Goal: Task Accomplishment & Management: Use online tool/utility

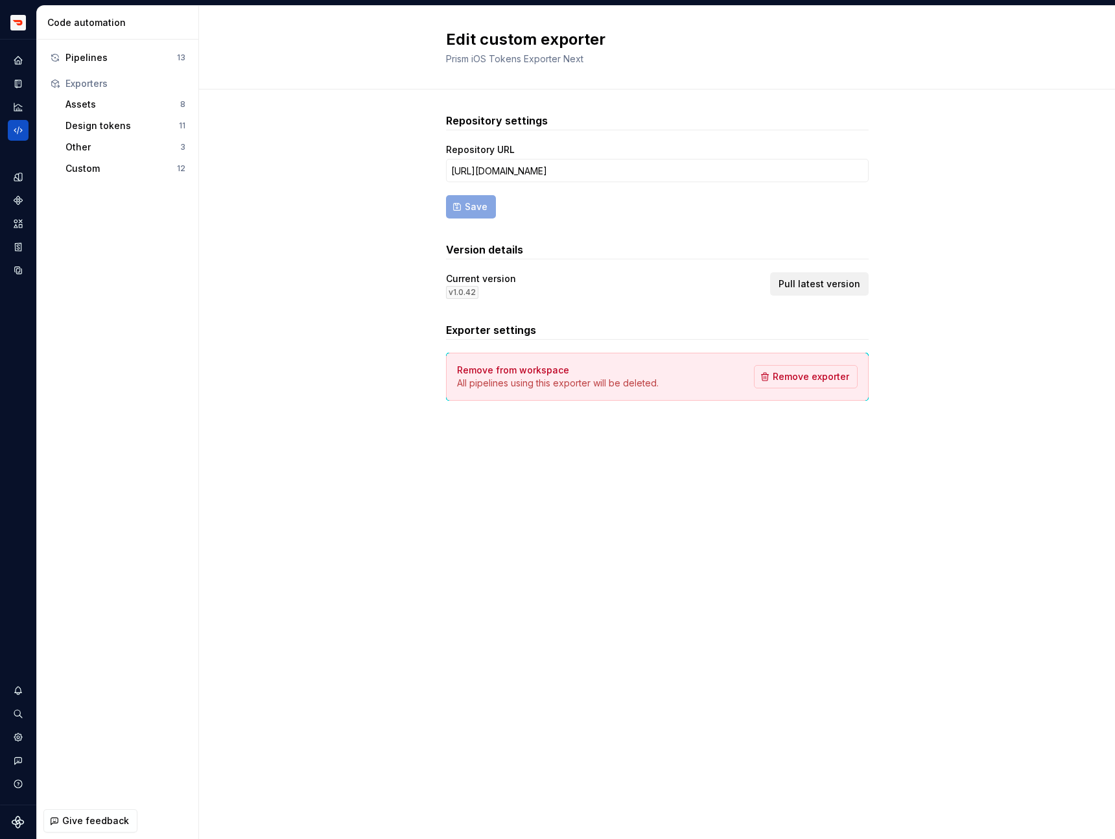
click at [786, 285] on span "Pull latest version" at bounding box center [820, 283] width 82 height 13
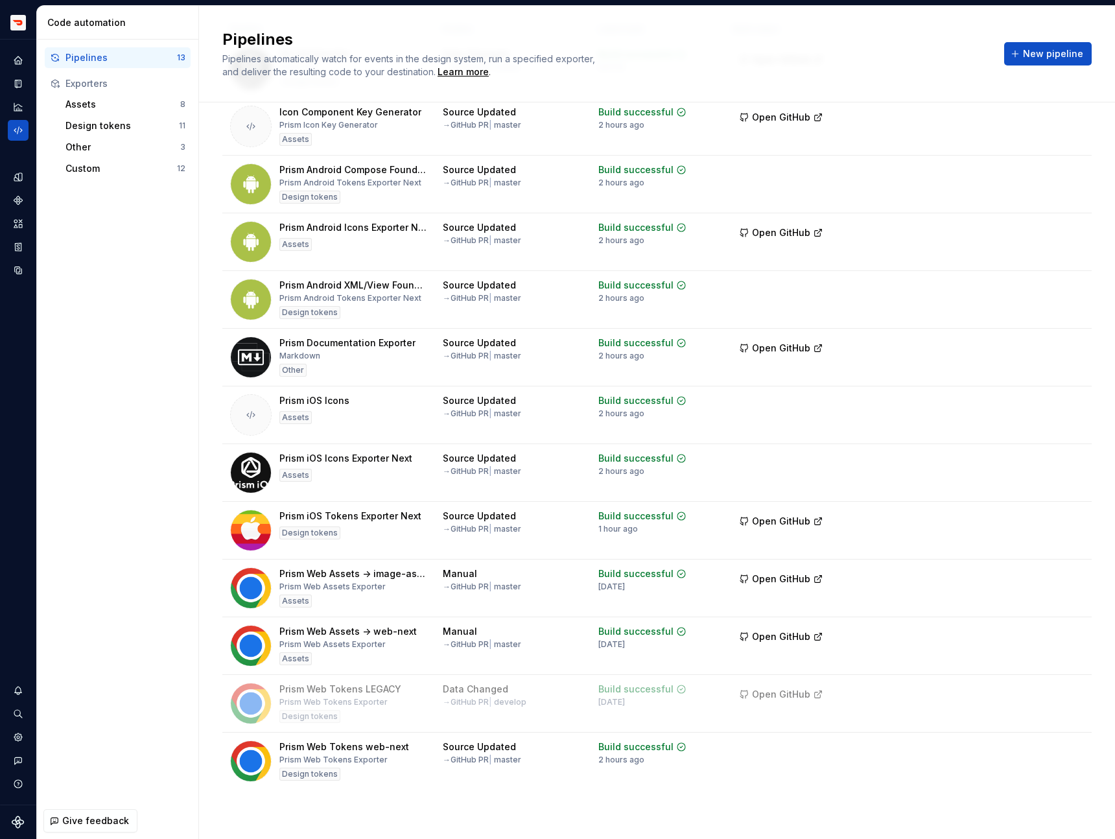
scroll to position [106, 0]
click at [1078, 514] on html "Prism TV Design system data Code automation Pipelines 13 Exporters Assets 8 Des…" at bounding box center [557, 419] width 1115 height 839
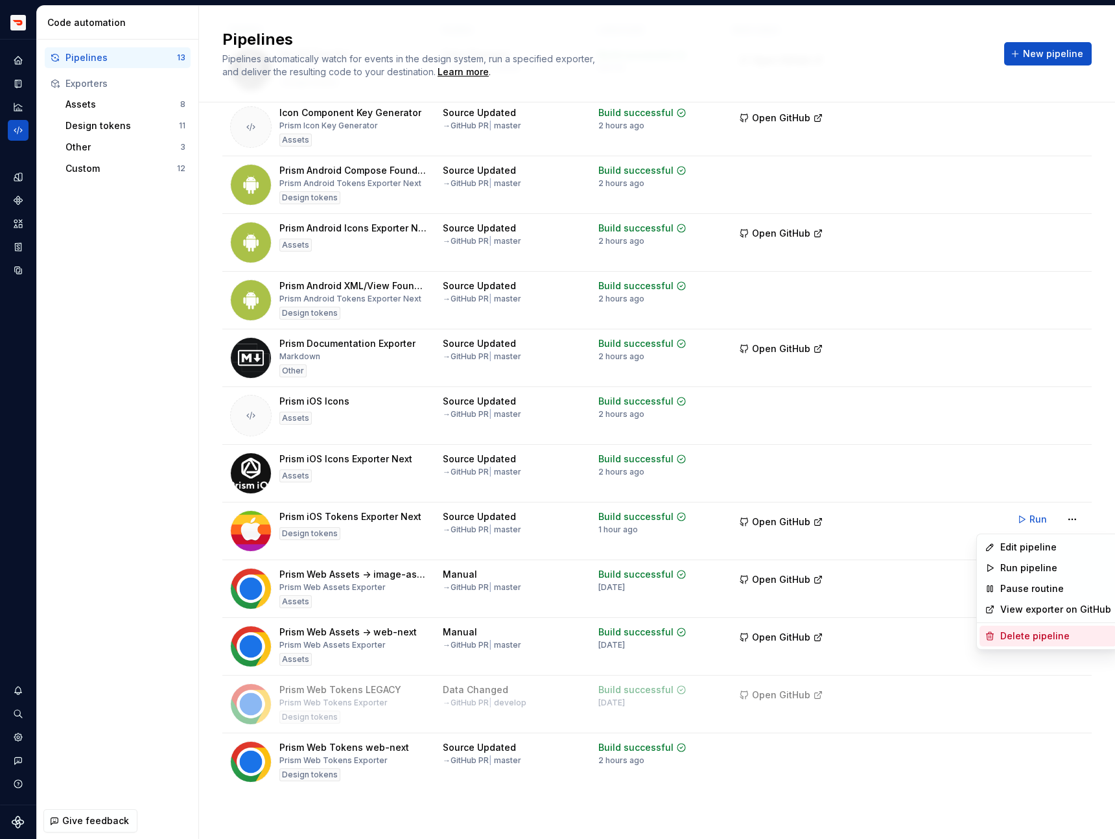
click at [1027, 635] on div "Delete pipeline" at bounding box center [1055, 635] width 111 height 13
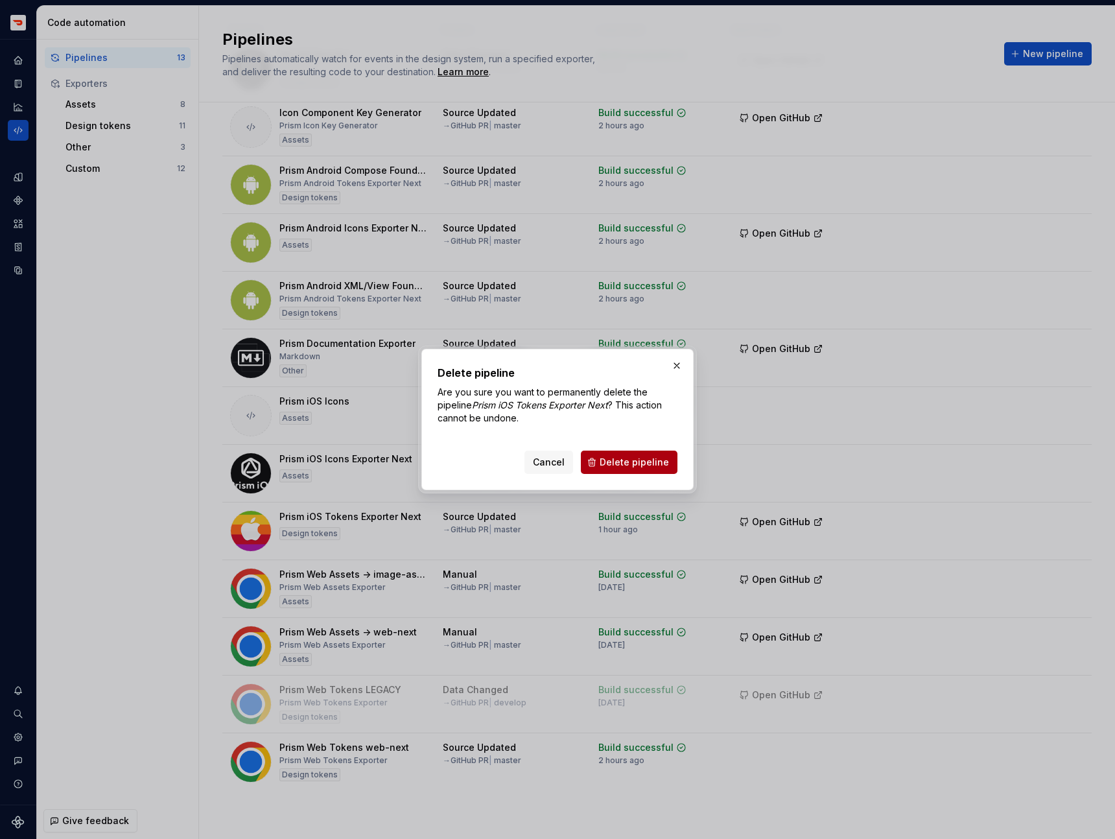
click at [626, 471] on button "Delete pipeline" at bounding box center [629, 462] width 97 height 23
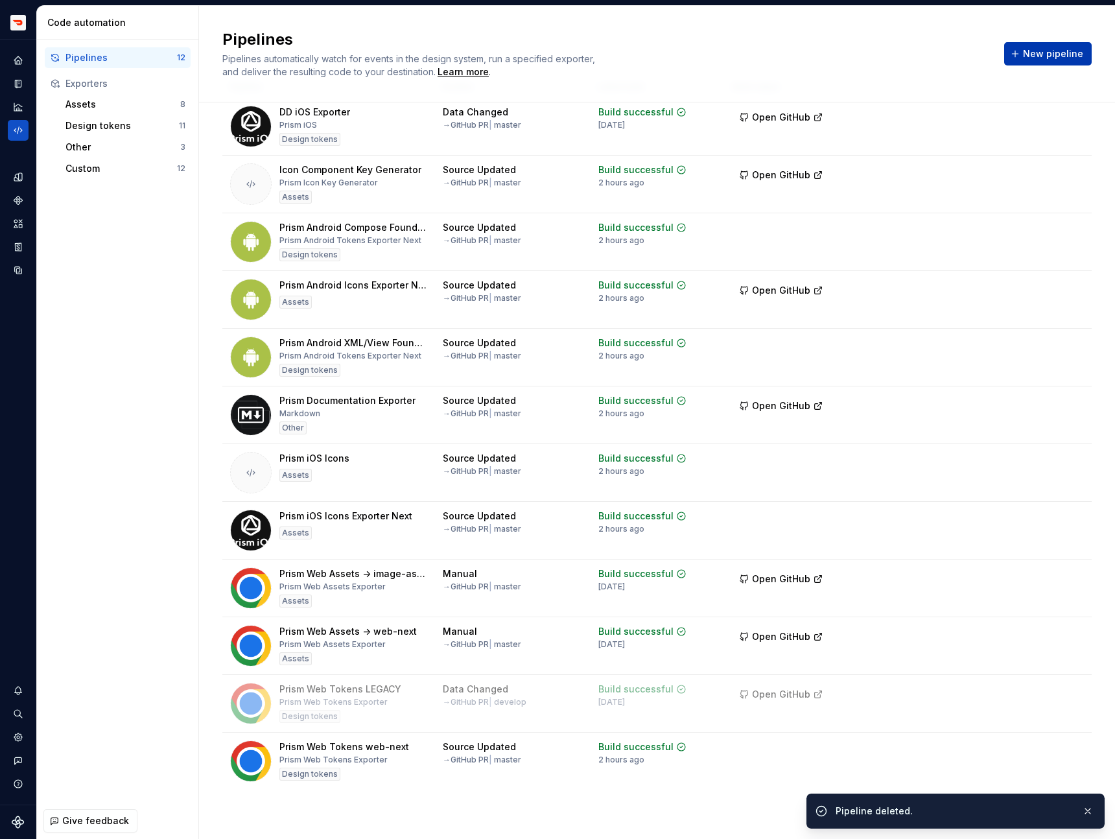
scroll to position [49, 0]
click at [1056, 54] on span "New pipeline" at bounding box center [1053, 53] width 60 height 13
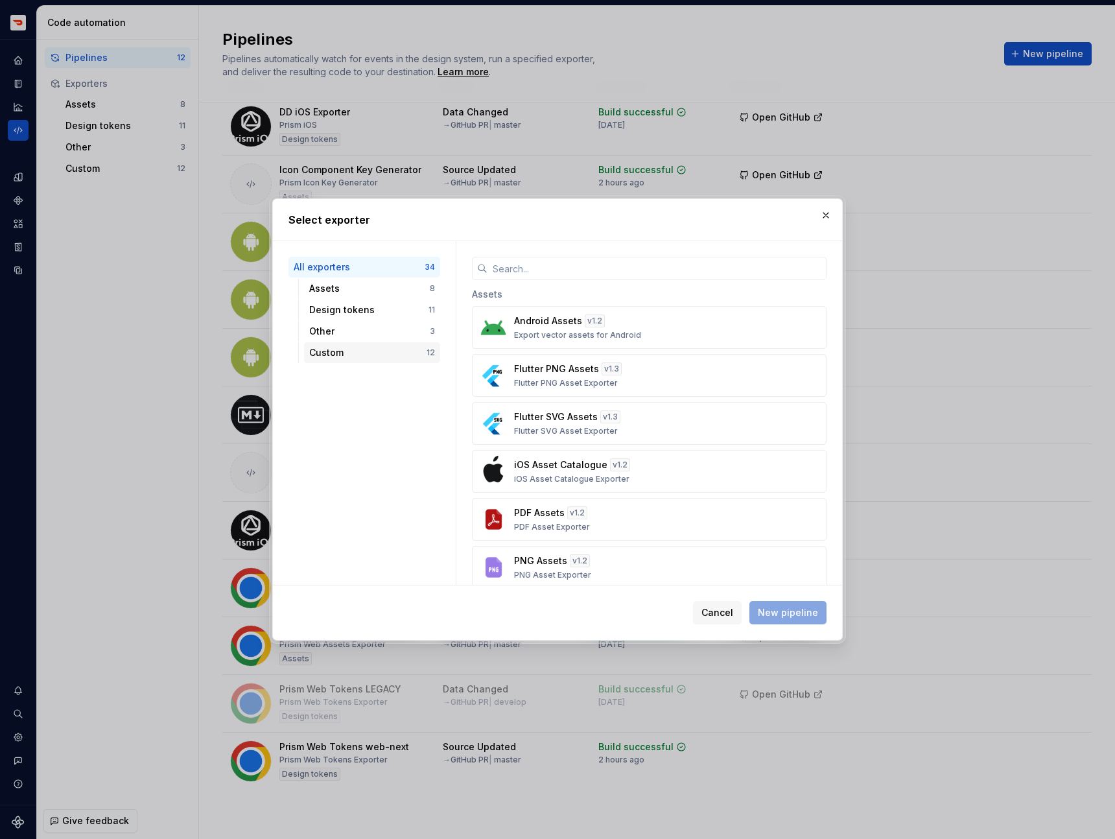
click at [424, 356] on div "Custom" at bounding box center [367, 352] width 117 height 13
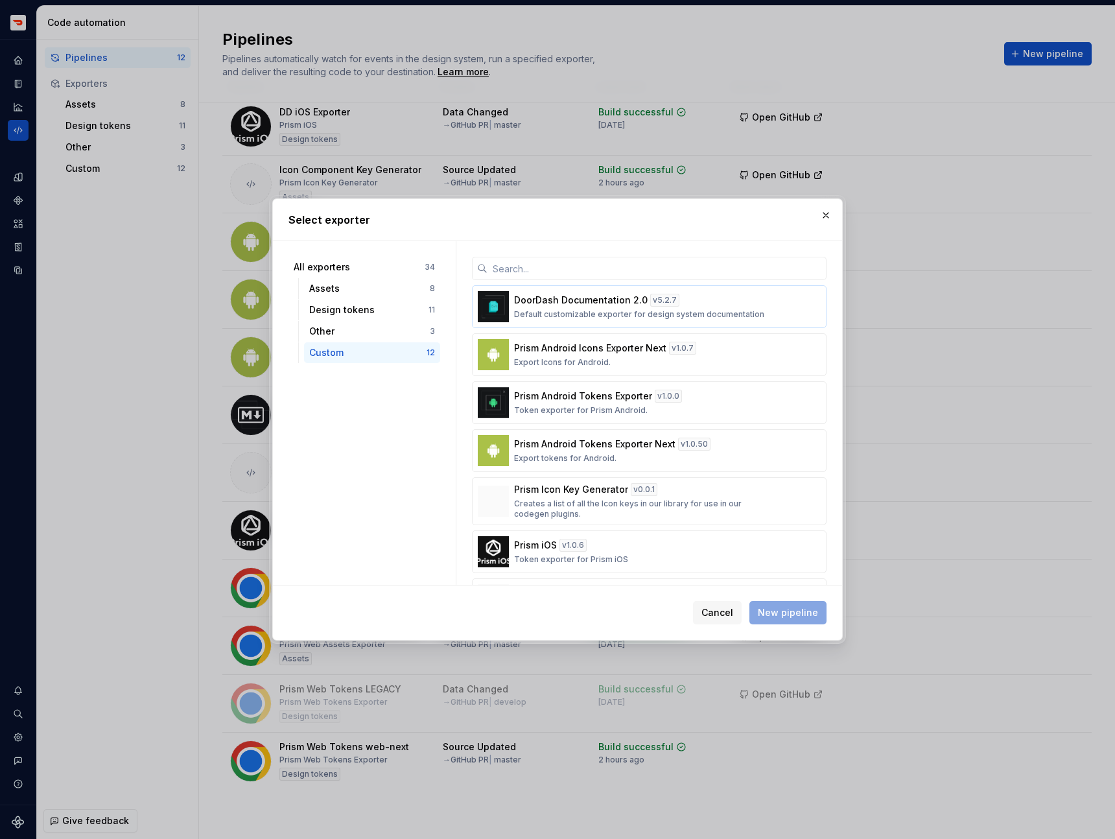
scroll to position [292, 0]
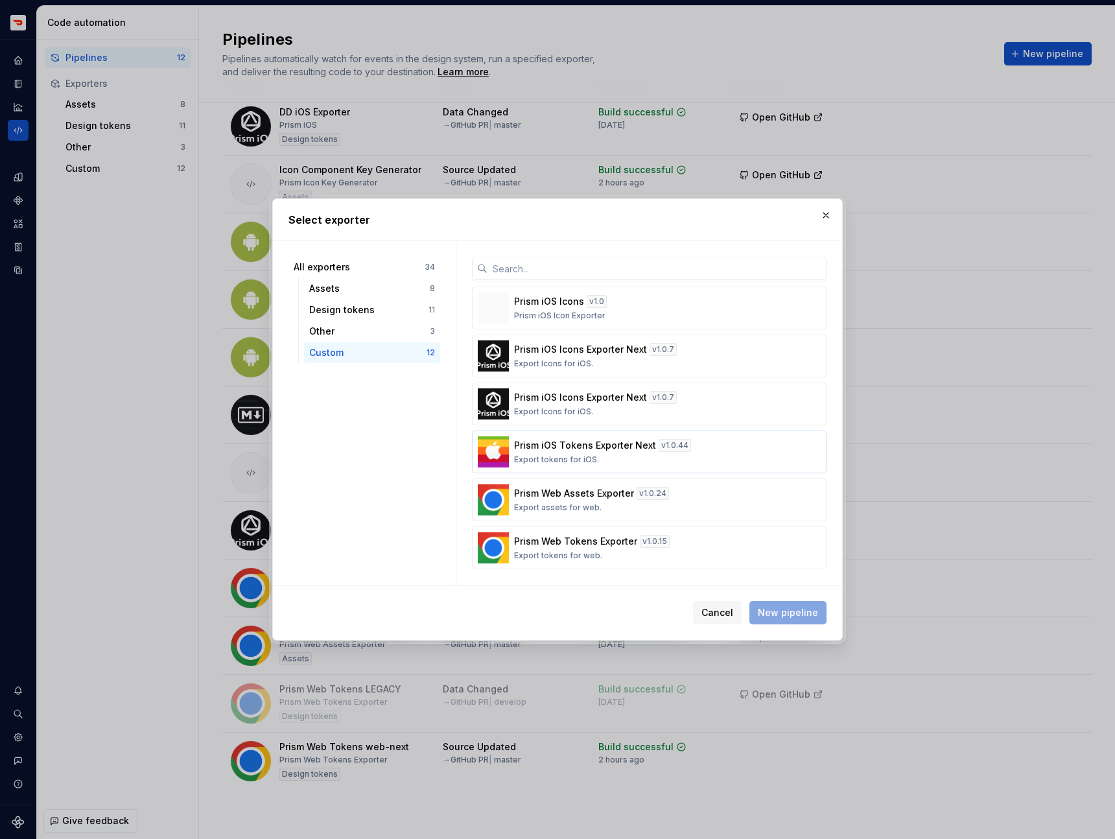
click at [537, 438] on button "Prism iOS Tokens Exporter Next v 1.0.44 Export tokens for iOS." at bounding box center [649, 451] width 355 height 43
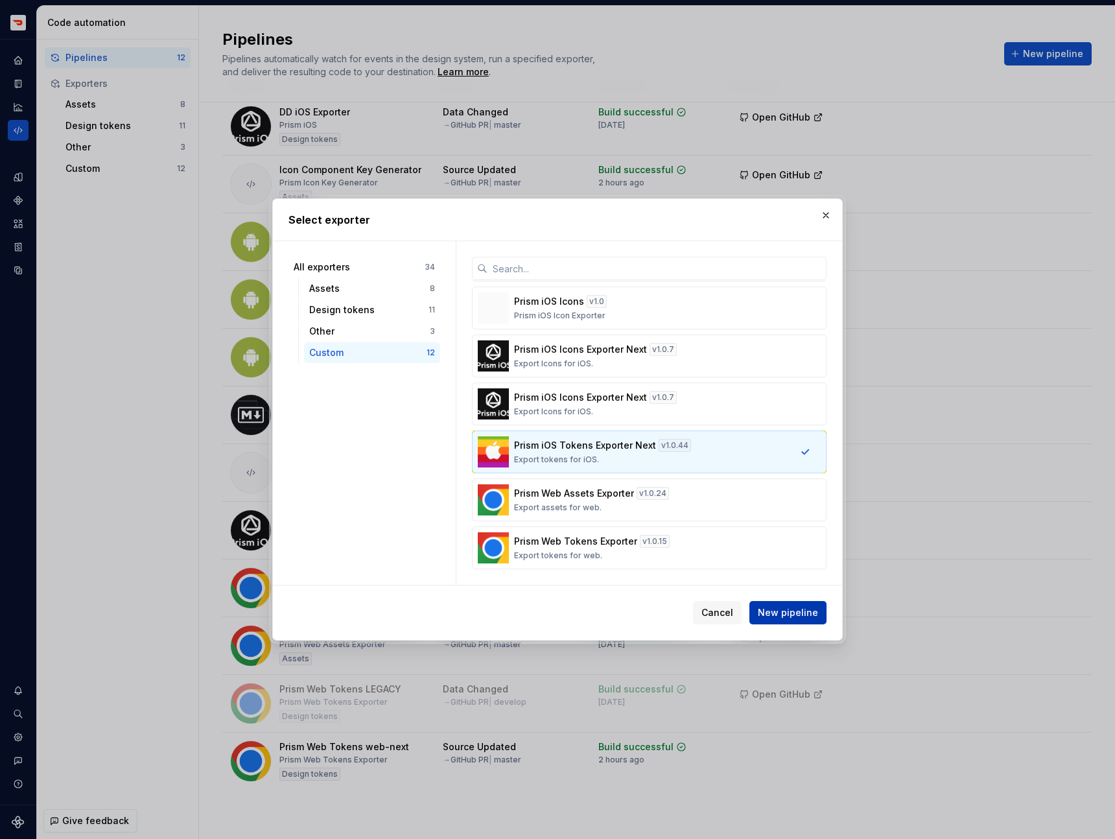
click at [782, 602] on button "New pipeline" at bounding box center [787, 612] width 77 height 23
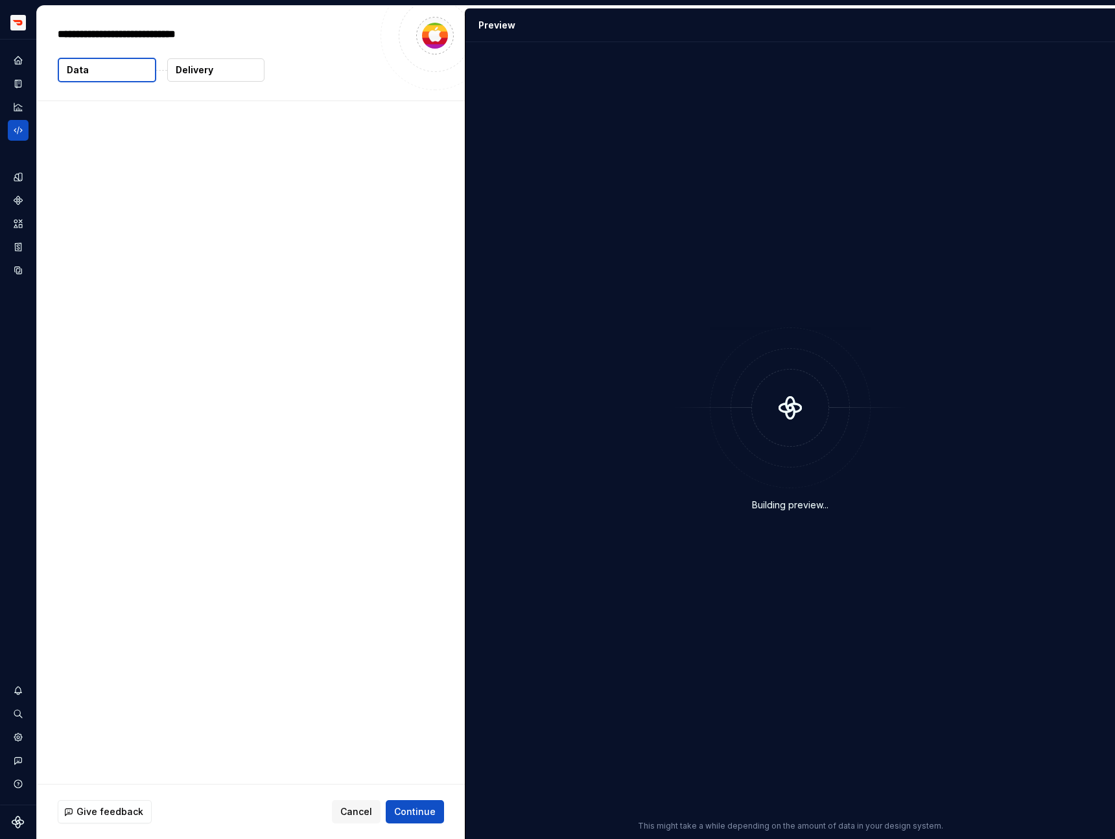
type textarea "*"
click at [417, 798] on div "Give feedback Cancel Continue" at bounding box center [251, 811] width 428 height 54
click at [417, 805] on span "Continue" at bounding box center [414, 811] width 41 height 13
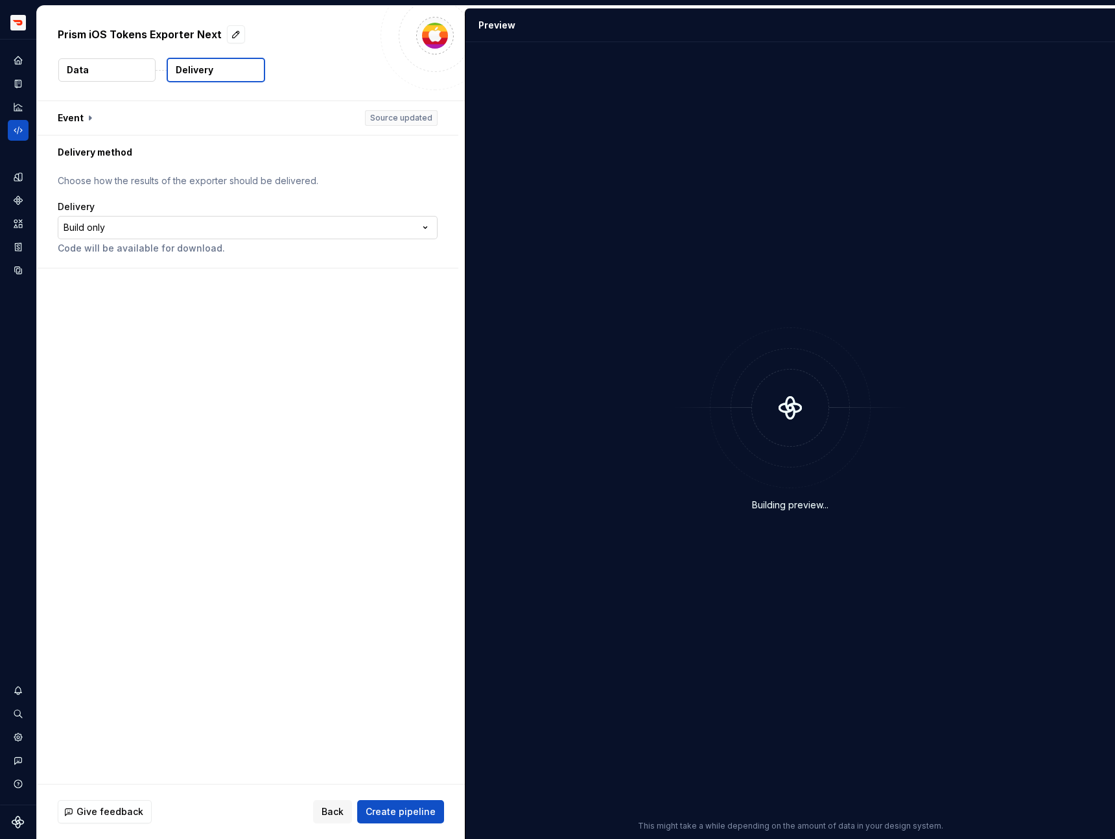
click at [291, 224] on html "**********" at bounding box center [557, 419] width 1115 height 839
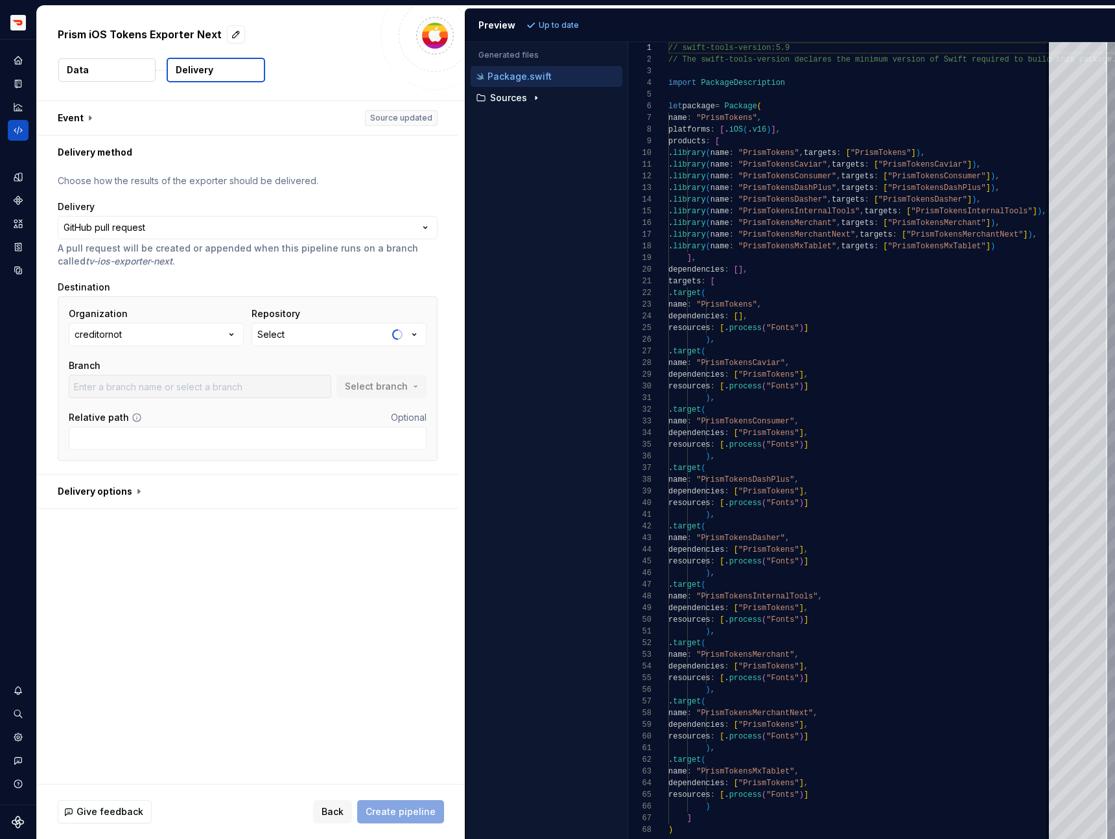
click at [158, 335] on button "creditornot" at bounding box center [156, 334] width 175 height 23
click at [119, 414] on div "doordash" at bounding box center [127, 407] width 43 height 13
click at [358, 334] on button "Select" at bounding box center [339, 334] width 175 height 23
type input "tokens-ios"
type input "master"
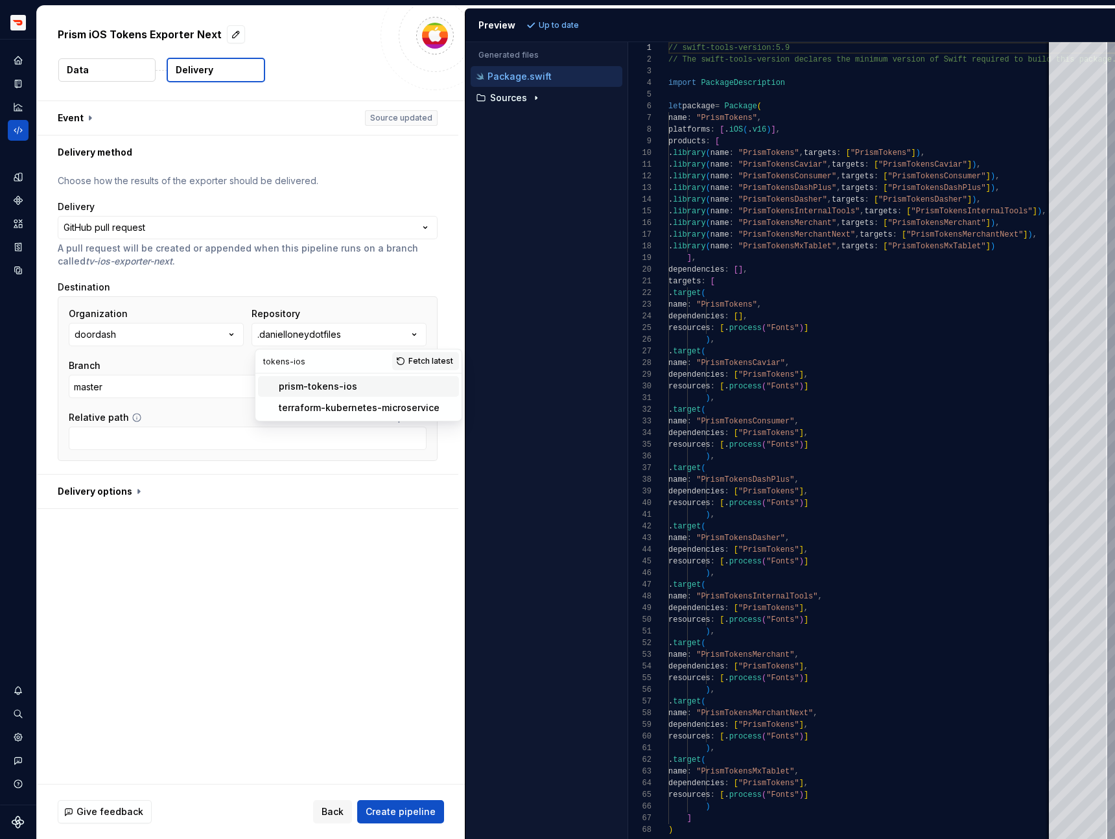
click at [418, 389] on div "prism-tokens-ios" at bounding box center [366, 386] width 175 height 13
click at [292, 389] on input "docc" at bounding box center [200, 386] width 263 height 23
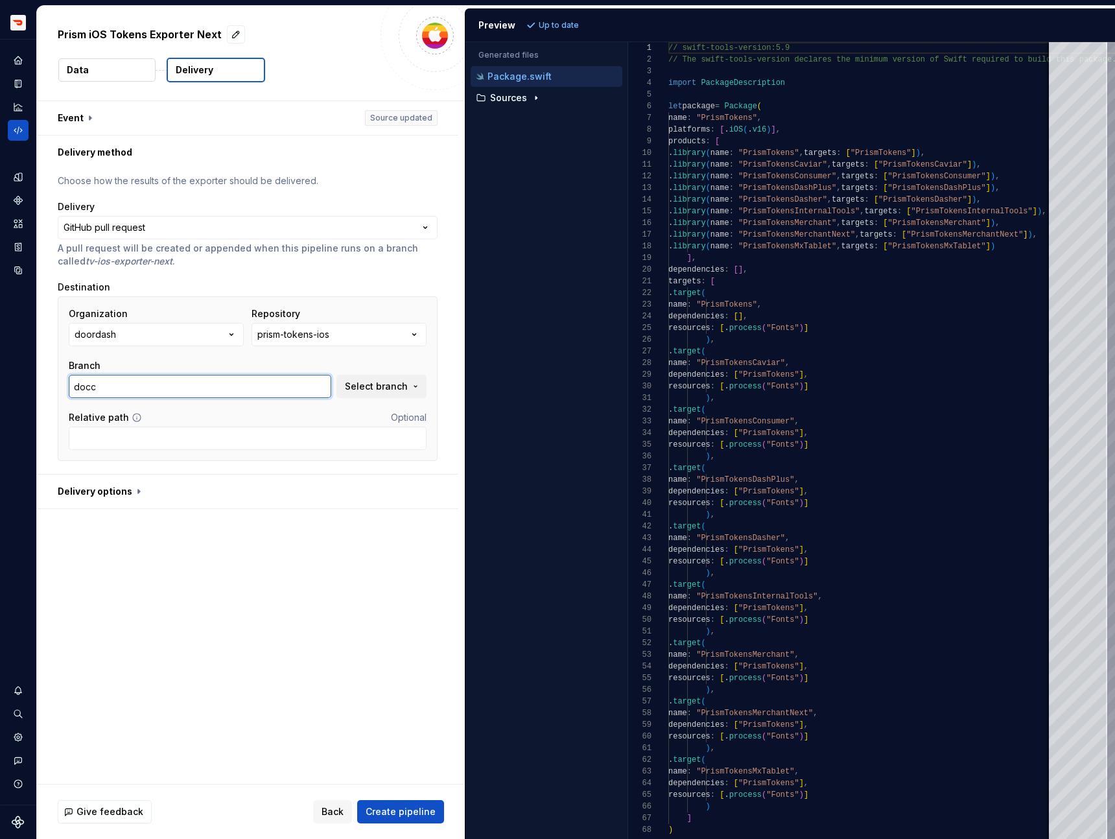
click at [292, 389] on input "docc" at bounding box center [200, 386] width 263 height 23
type input "master"
click at [417, 815] on span "Create pipeline" at bounding box center [401, 811] width 70 height 13
click at [407, 805] on span "Create pipeline" at bounding box center [401, 811] width 70 height 13
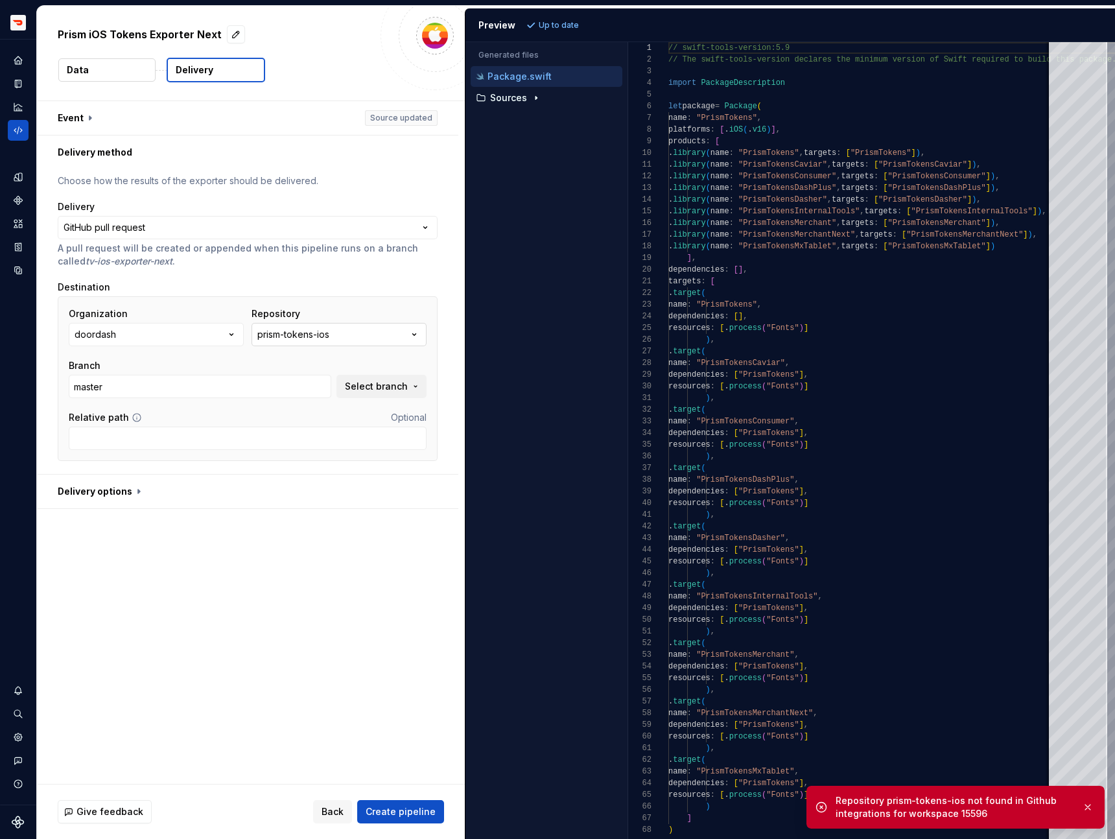
click at [355, 338] on button "prism-tokens-ios" at bounding box center [339, 334] width 175 height 23
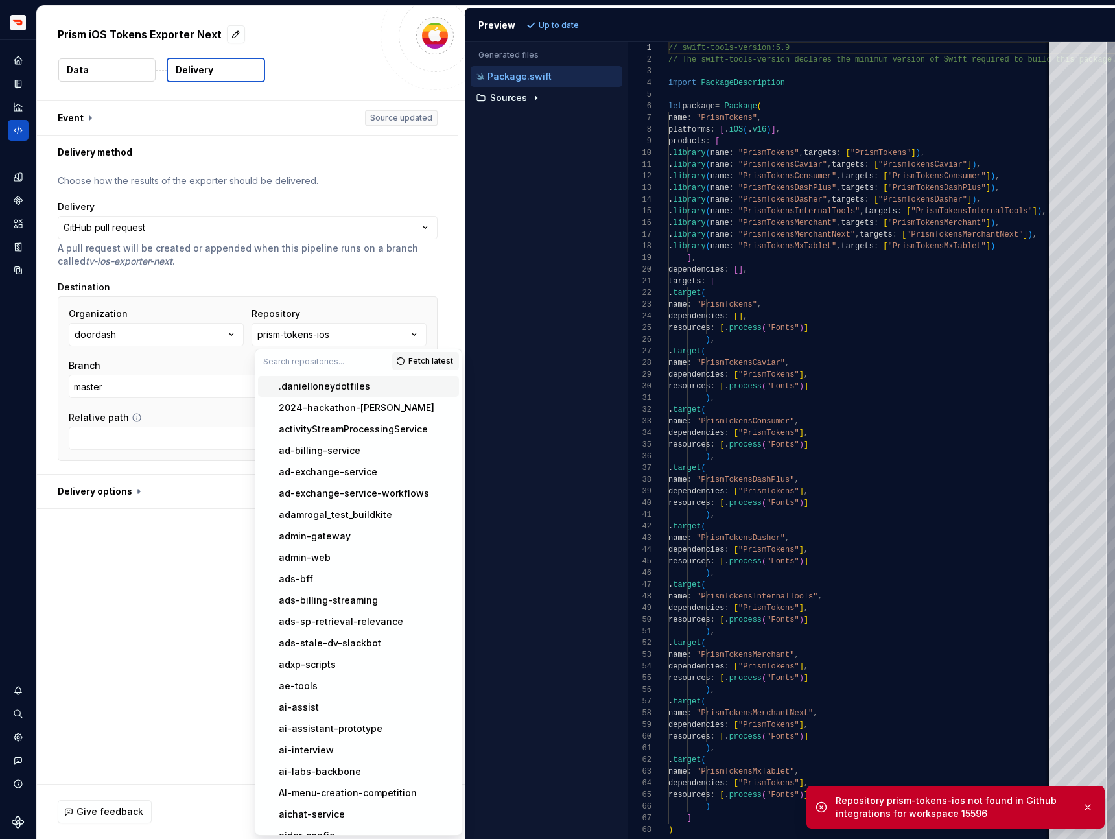
click at [355, 295] on div "Destination Organization doordash Repository prism-tokens-ios Branch master Sel…" at bounding box center [248, 371] width 380 height 180
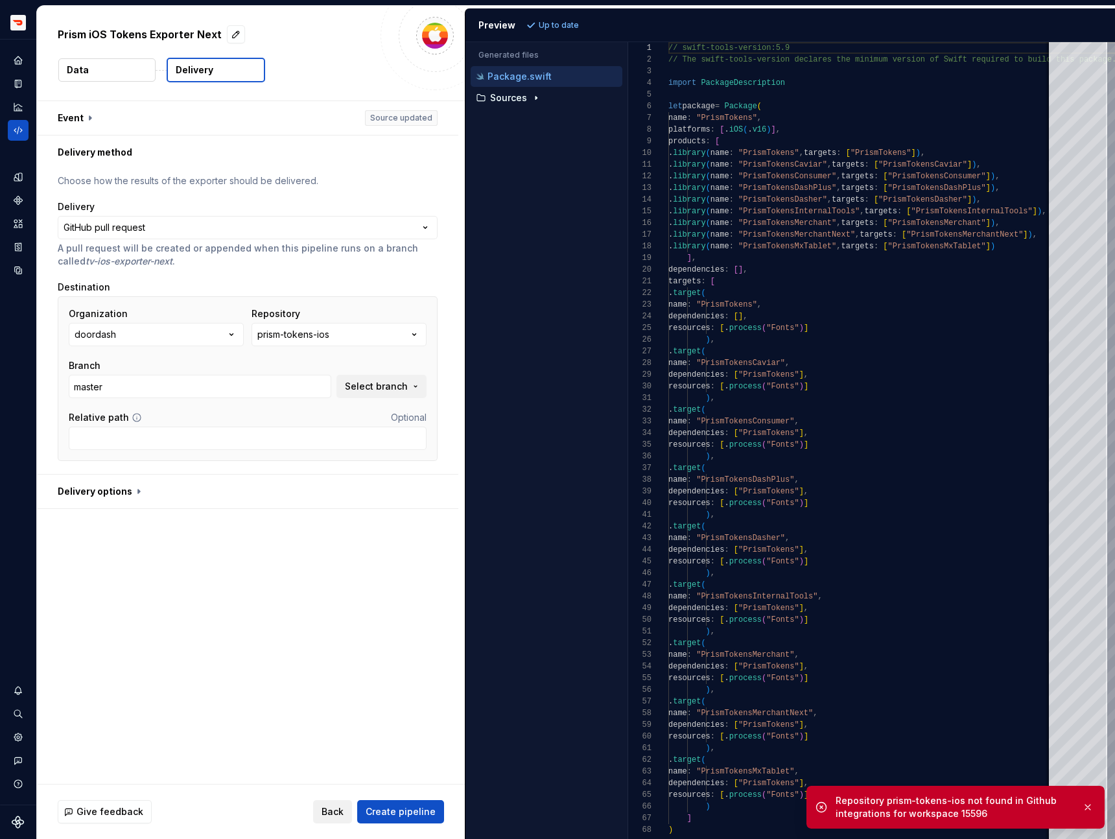
click at [338, 818] on button "Back" at bounding box center [332, 811] width 39 height 23
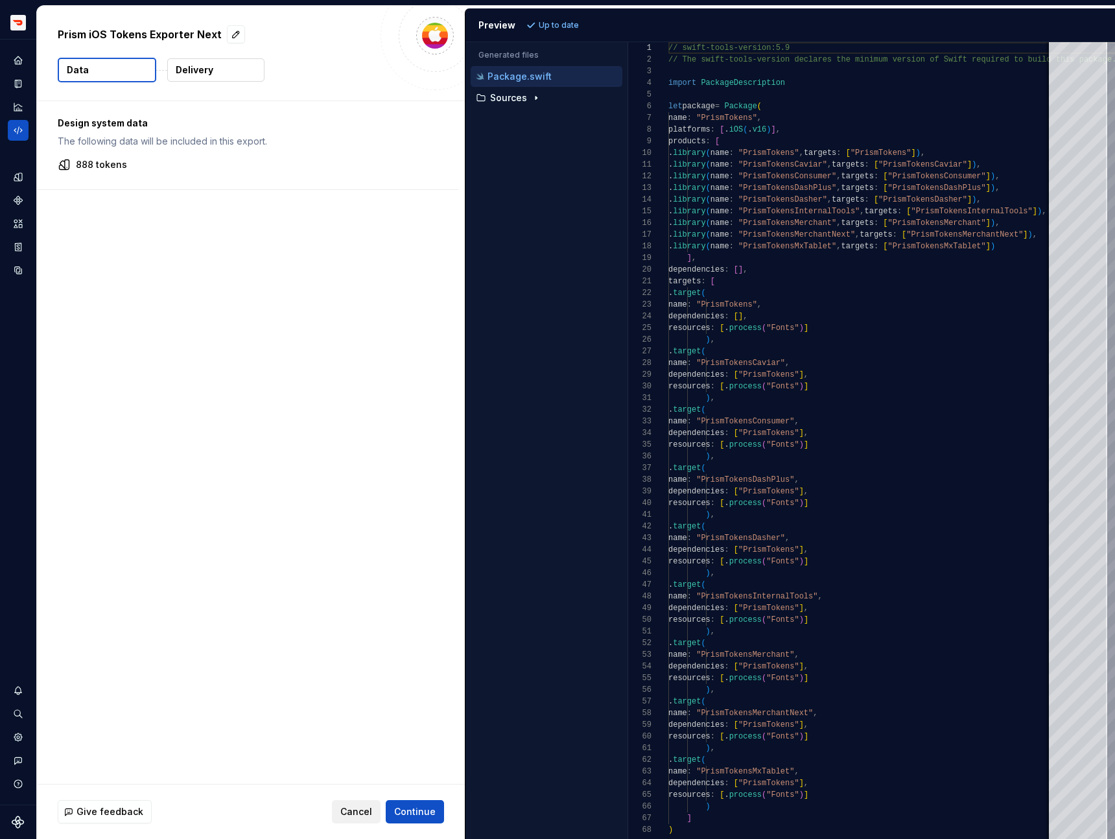
click at [349, 814] on span "Cancel" at bounding box center [356, 811] width 32 height 13
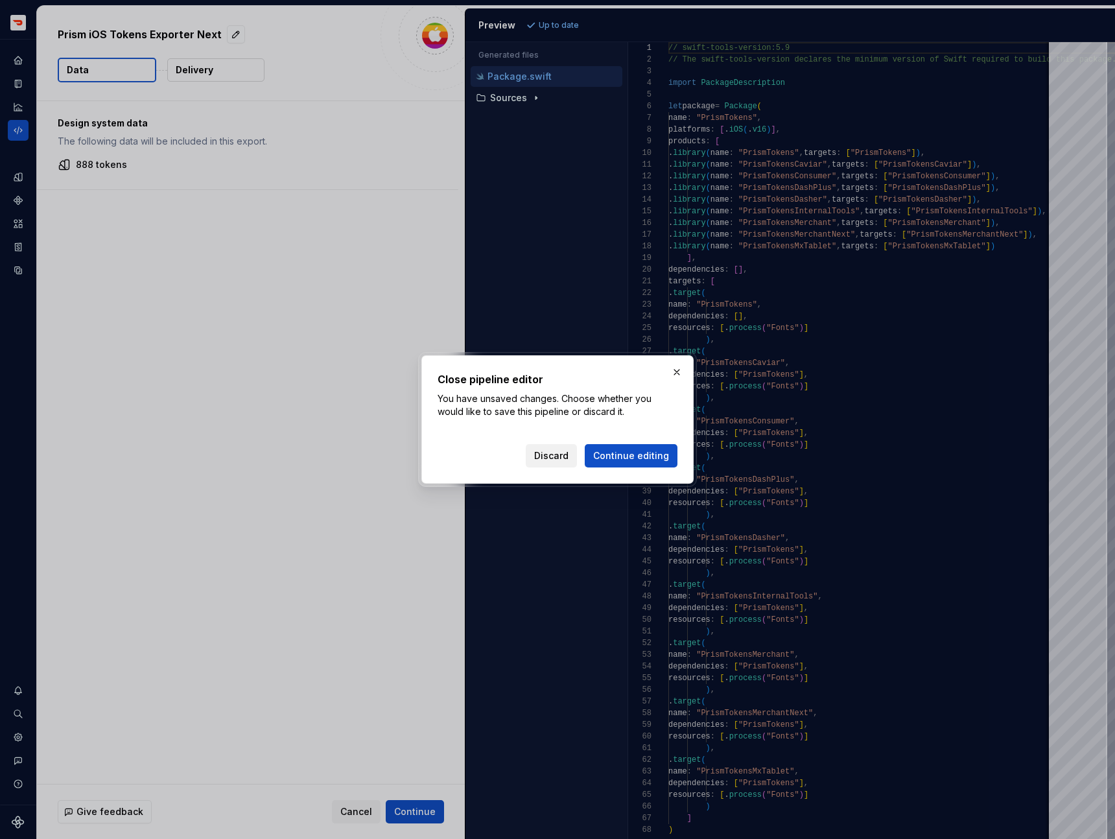
click at [560, 457] on span "Discard" at bounding box center [551, 455] width 34 height 13
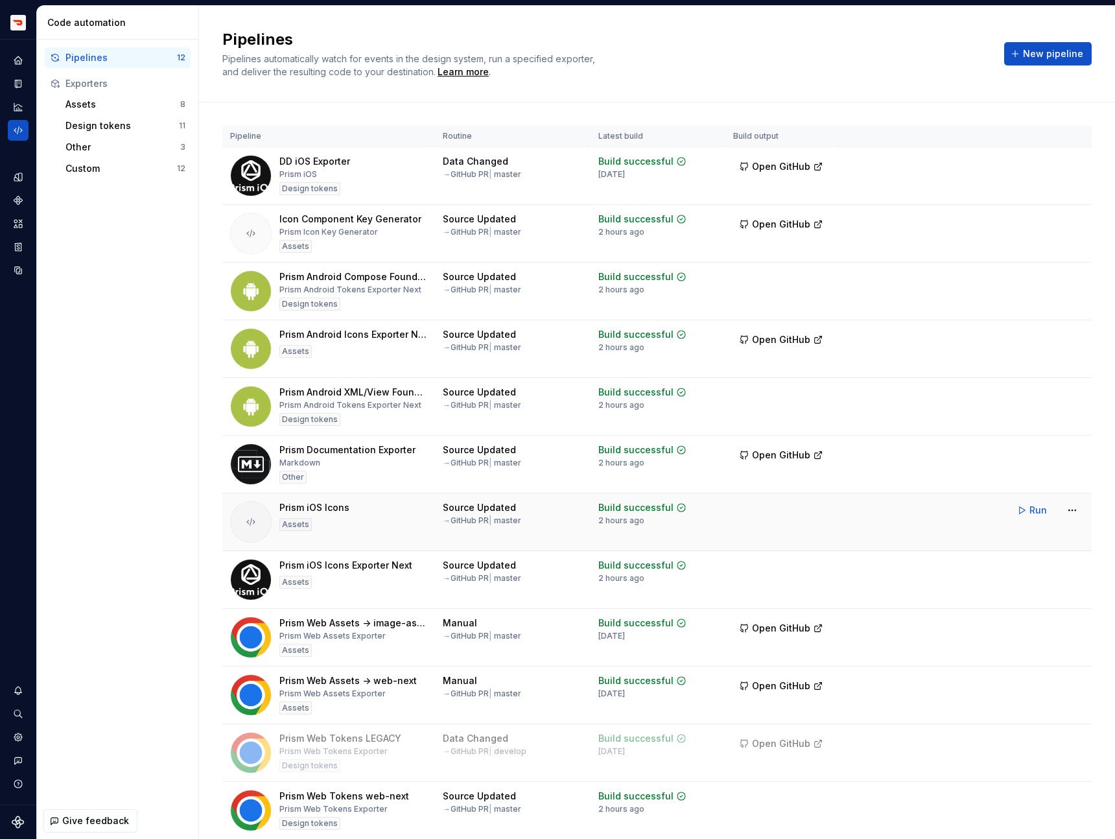
scroll to position [49, 0]
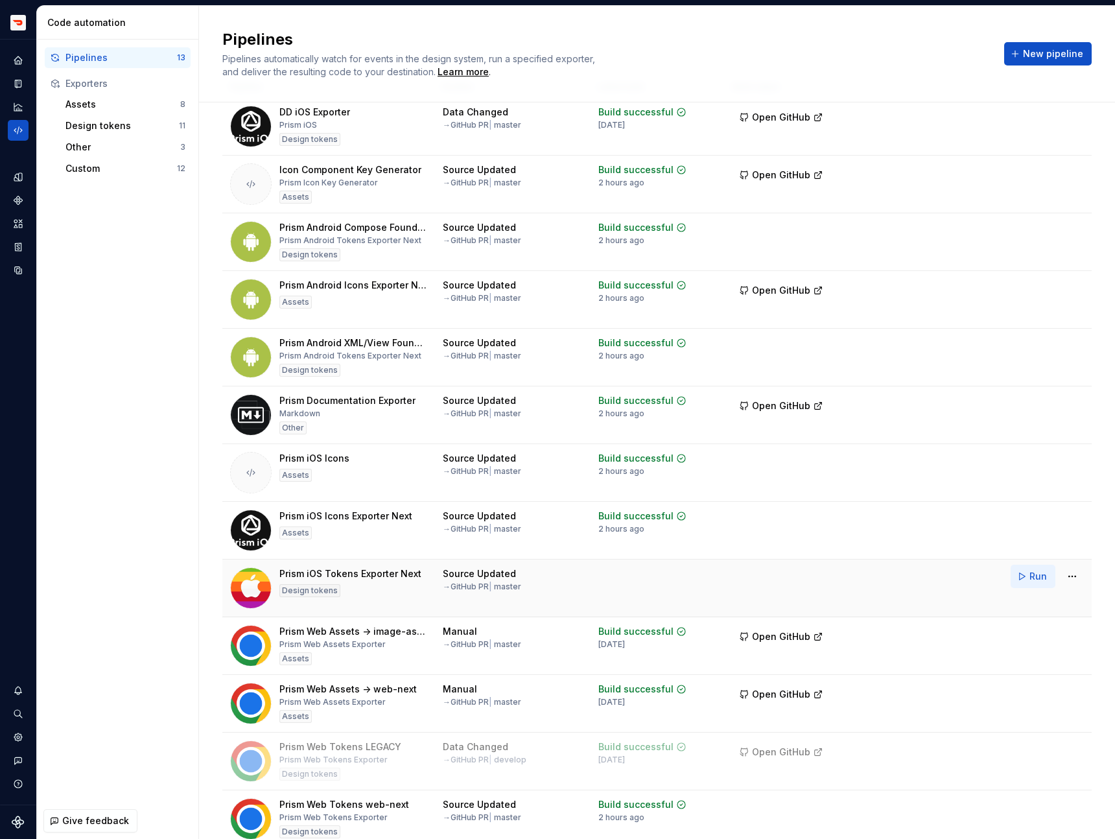
click at [1042, 575] on span "Run" at bounding box center [1038, 576] width 18 height 13
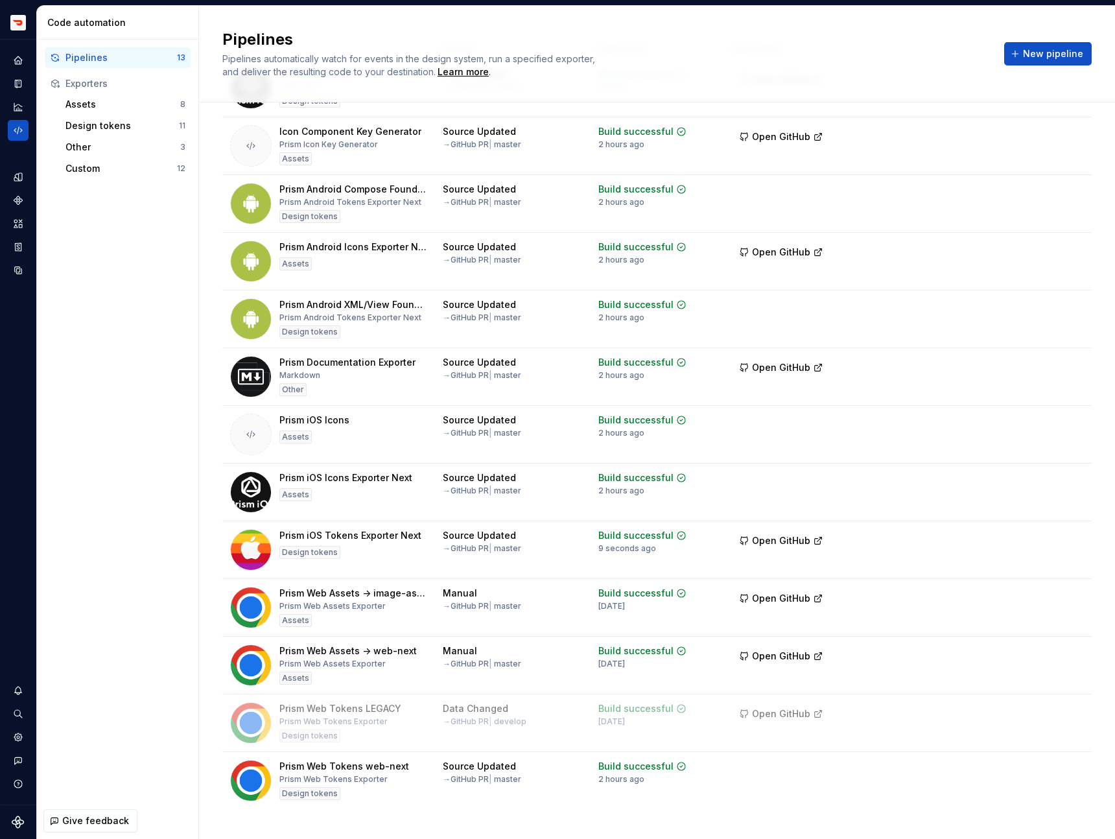
scroll to position [107, 0]
